Goal: Task Accomplishment & Management: Complete application form

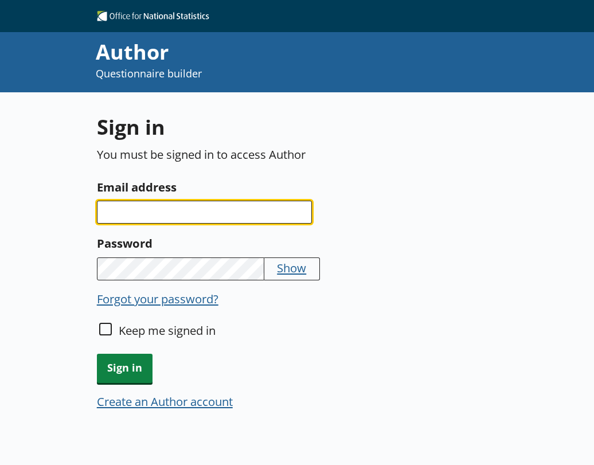
click at [145, 213] on input "Email address" at bounding box center [204, 212] width 215 height 23
type input "damola.adisa-oluga@ons.gov.uk"
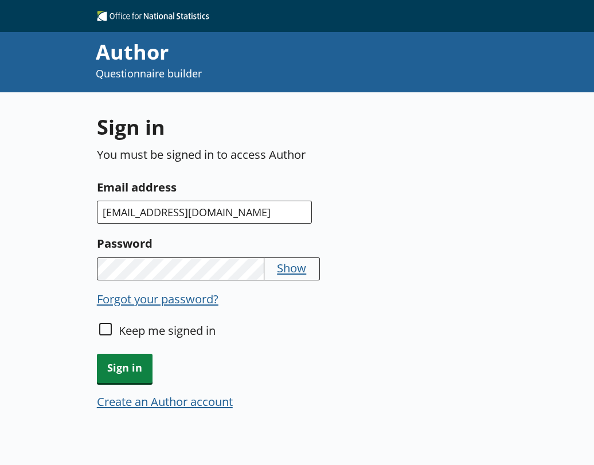
click at [295, 267] on button "Show" at bounding box center [291, 268] width 29 height 16
click at [296, 267] on button "Hide" at bounding box center [289, 268] width 25 height 16
click at [122, 367] on span "Sign in" at bounding box center [125, 368] width 56 height 29
